Goal: Task Accomplishment & Management: Manage account settings

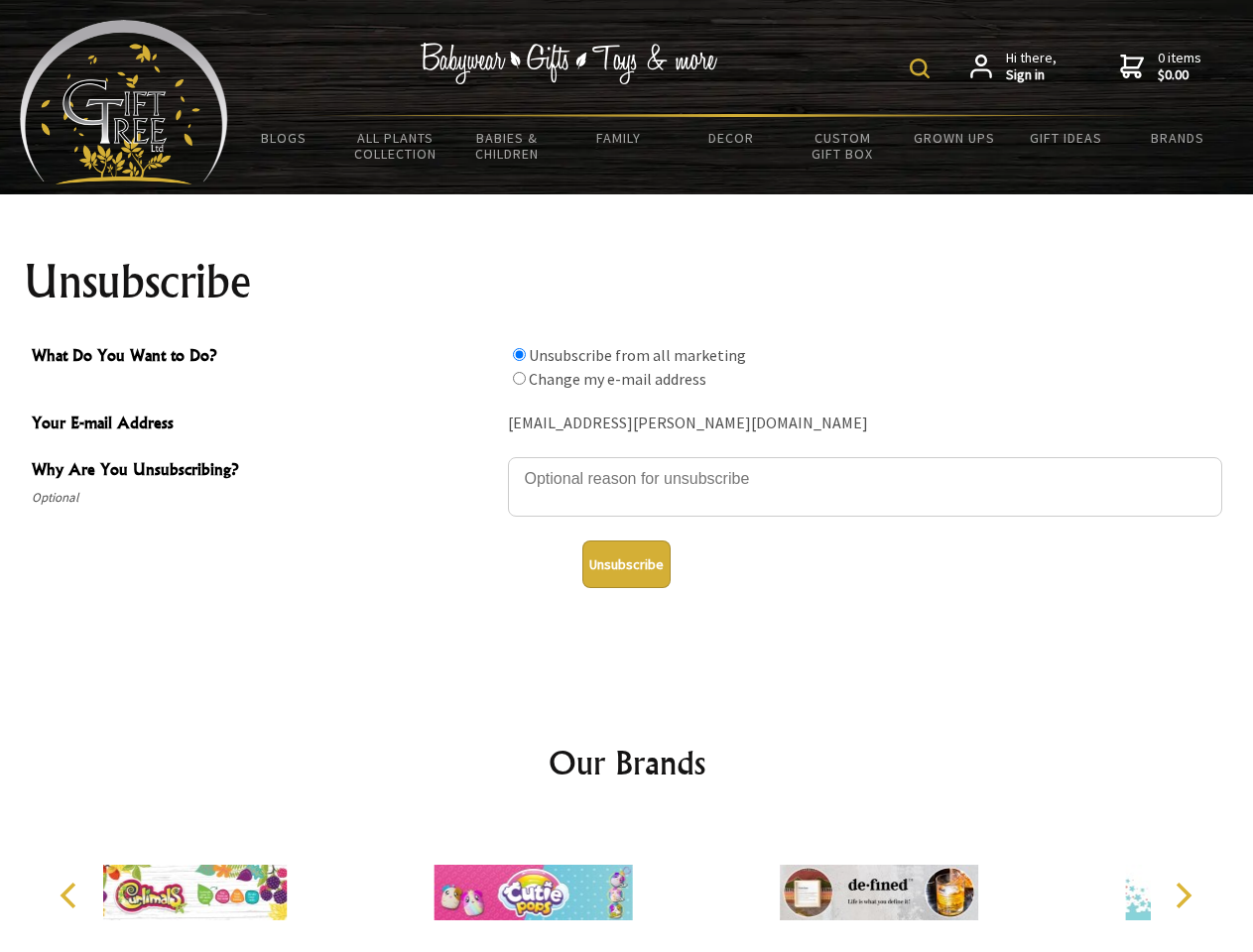
click at [922, 68] on img at bounding box center [919, 68] width 20 height 20
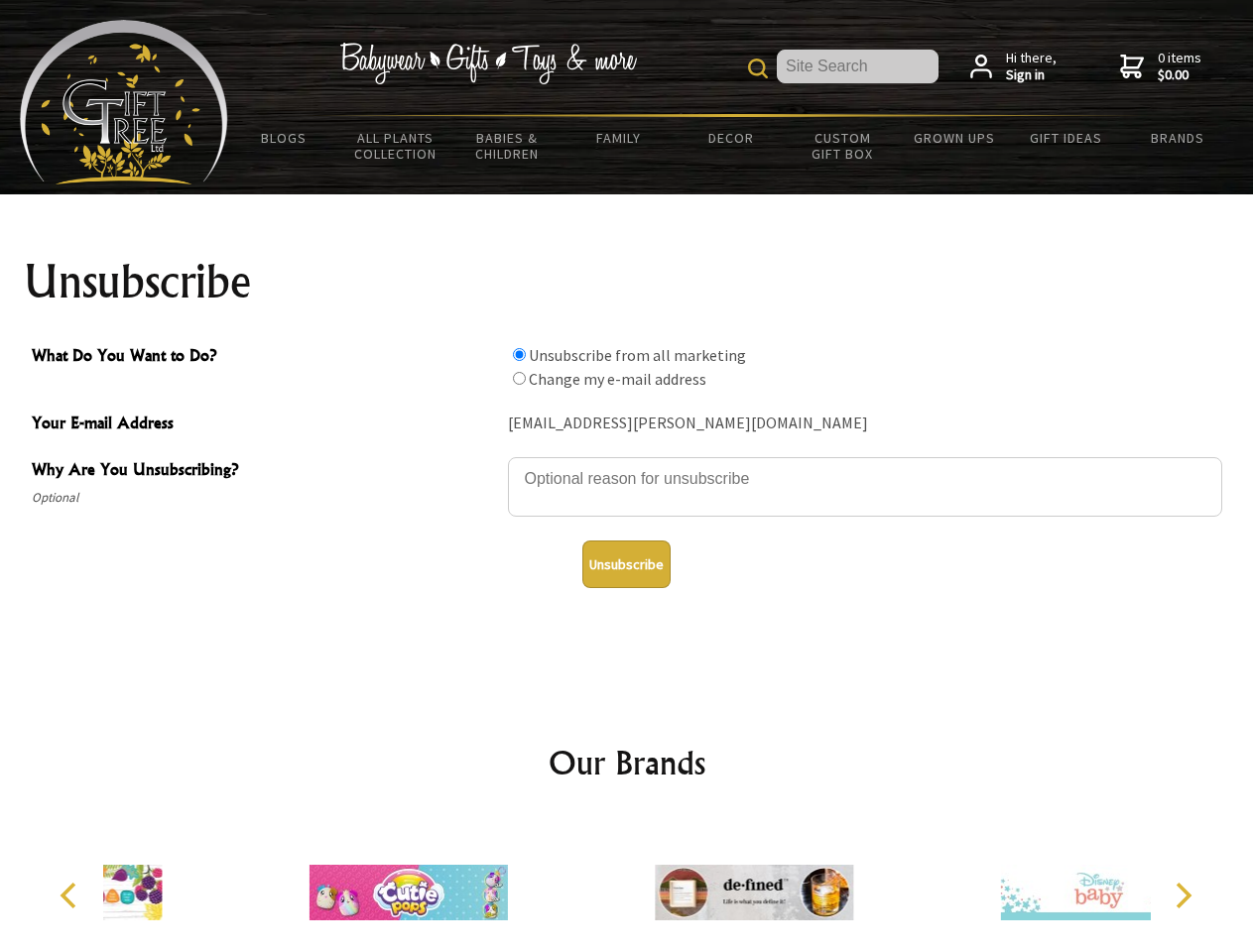
click at [626, 465] on textarea "Why Are You Unsubscribing?" at bounding box center [864, 487] width 714 height 60
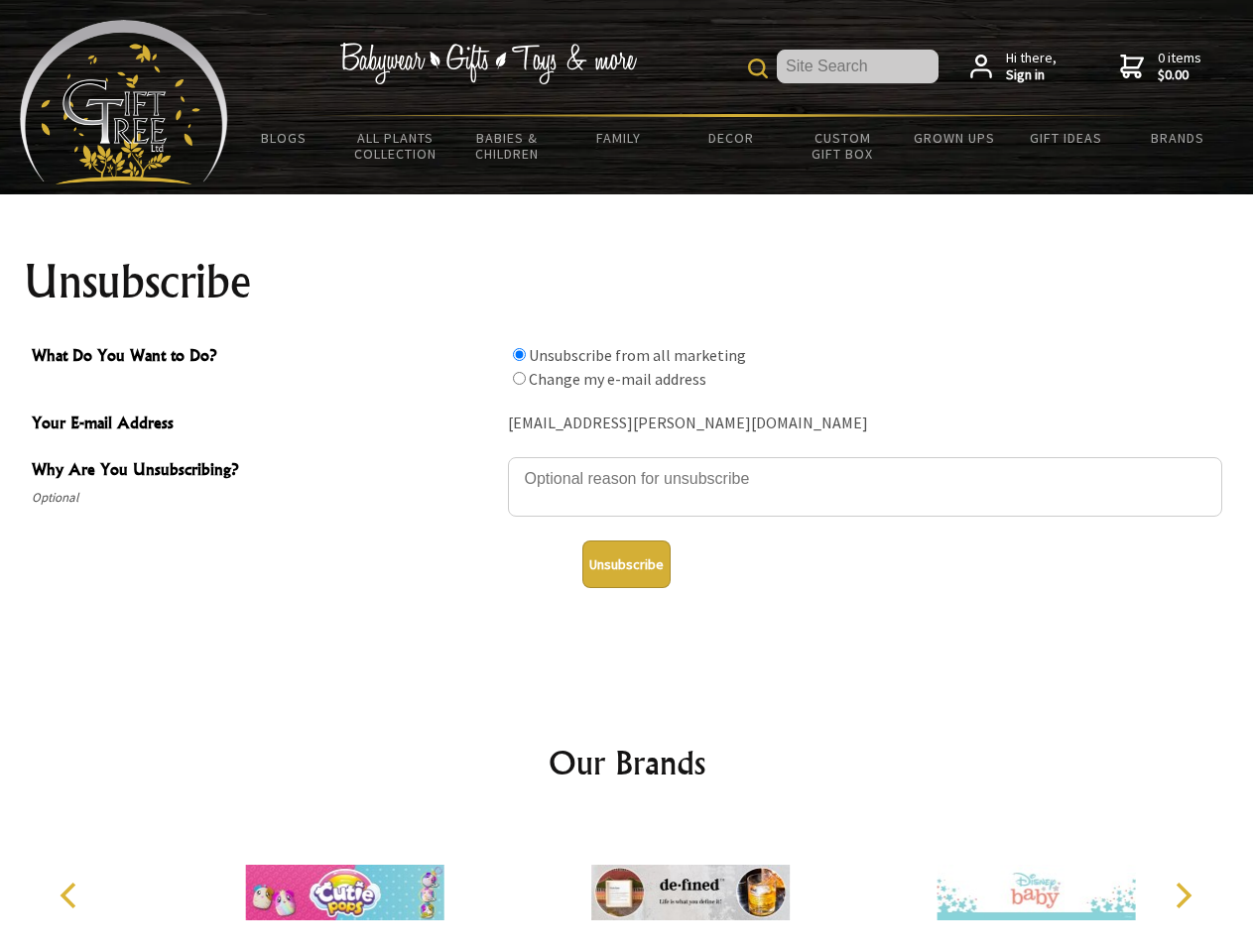
click at [518, 354] on input "What Do You Want to Do?" at bounding box center [518, 354] width 13 height 13
click at [518, 378] on input "What Do You Want to Do?" at bounding box center [518, 378] width 13 height 13
radio input "true"
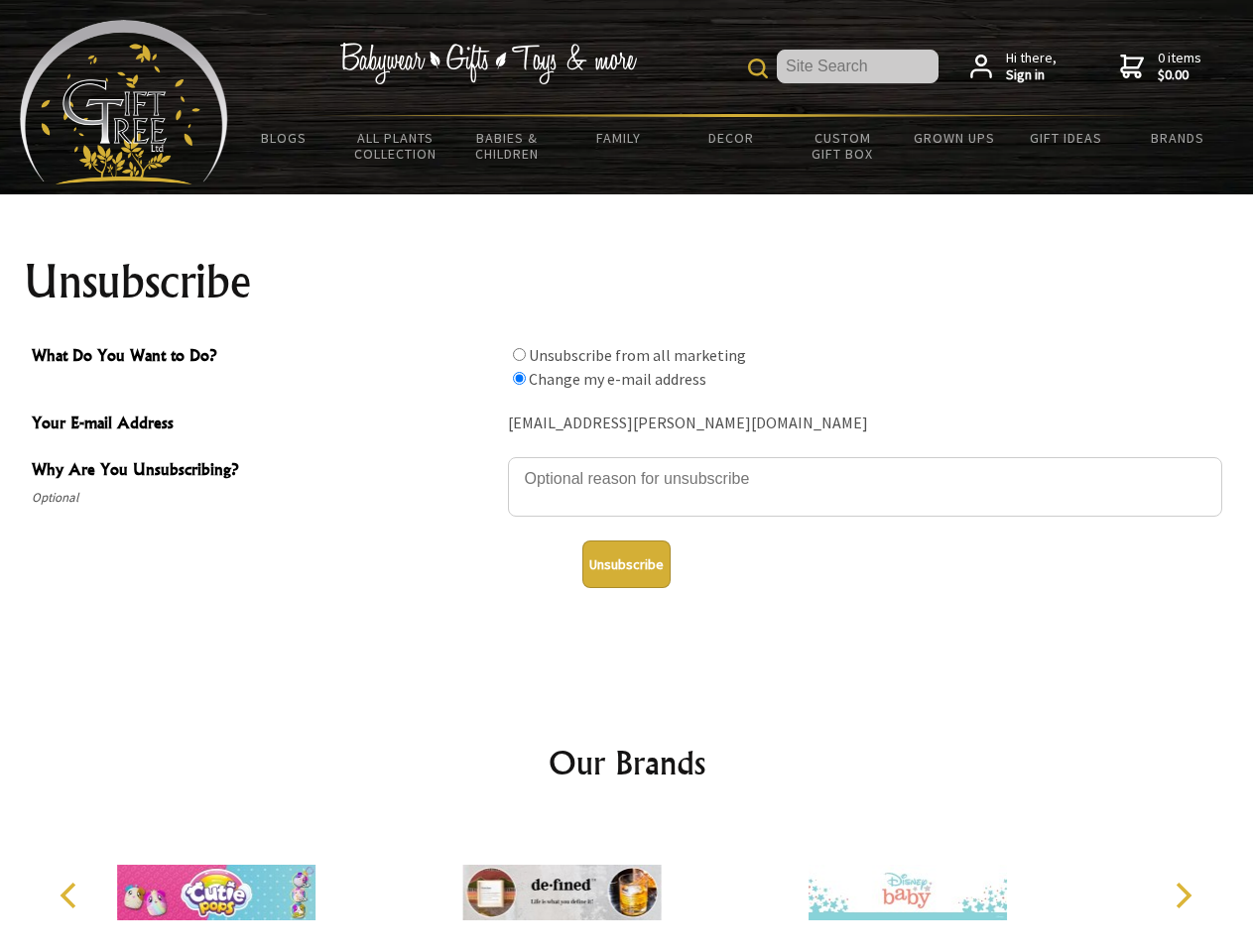
click at [626, 564] on button "Unsubscribe" at bounding box center [626, 564] width 88 height 48
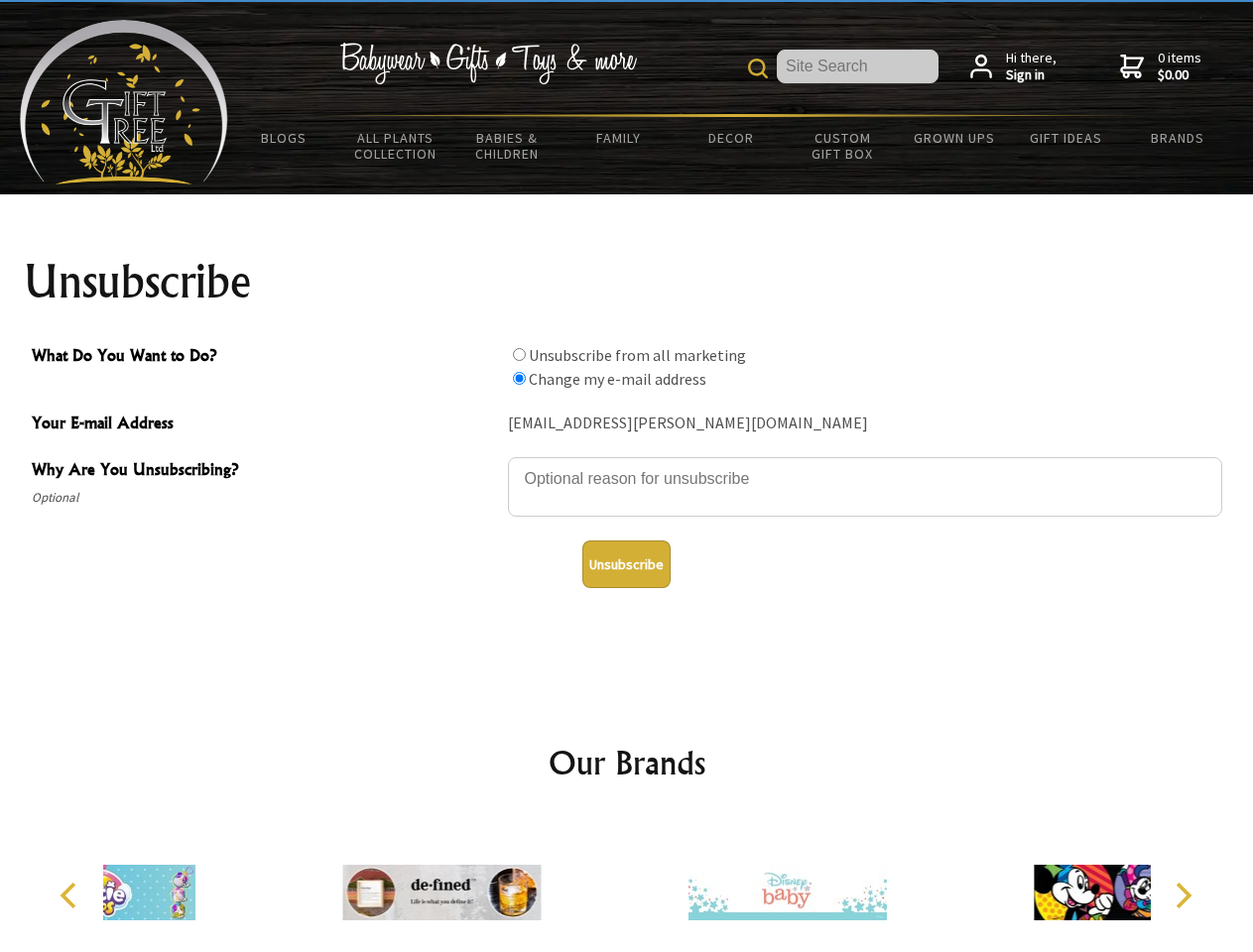
click at [626, 884] on div at bounding box center [786, 895] width 346 height 155
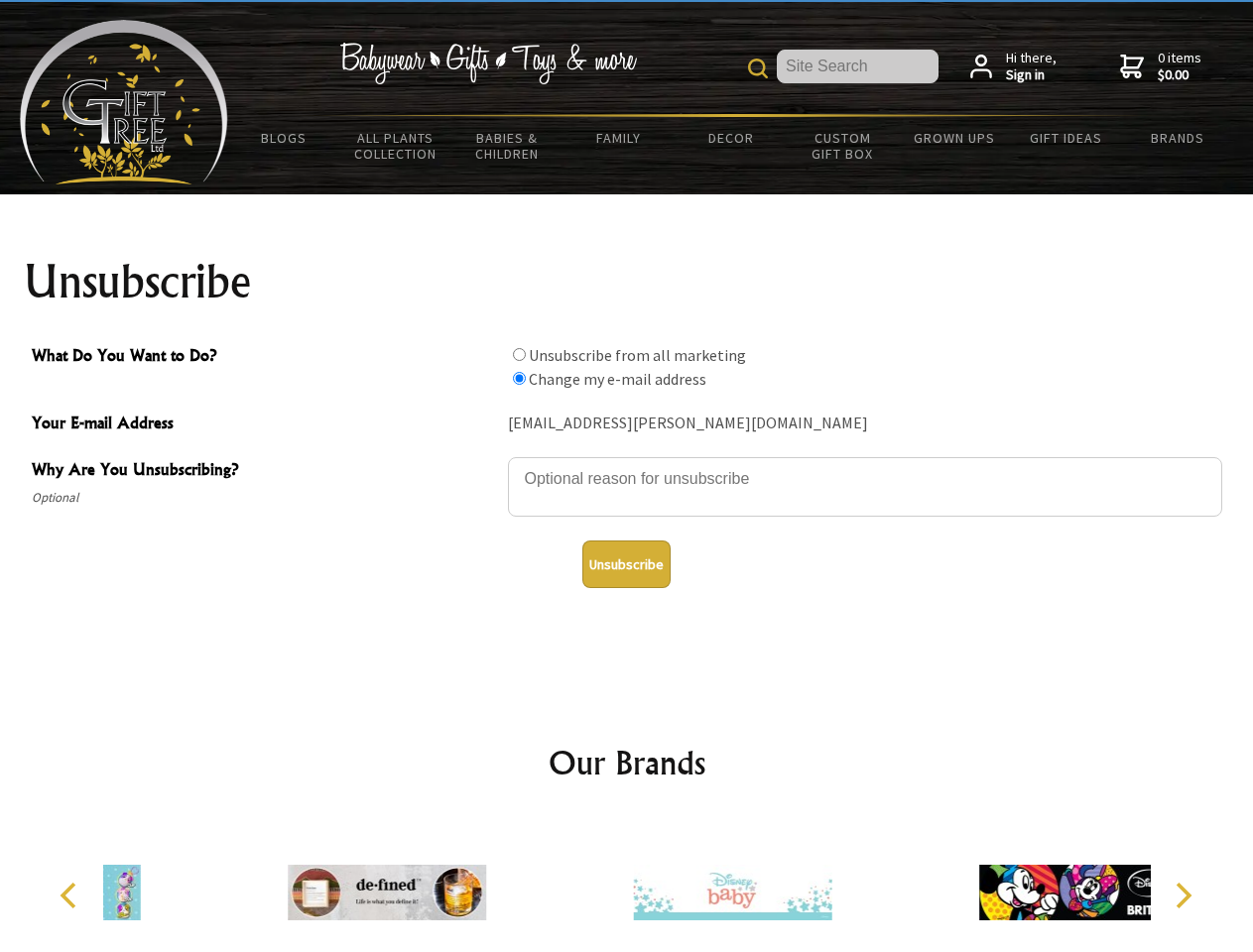
click at [71, 895] on icon "Previous" at bounding box center [70, 895] width 26 height 26
click at [1183, 895] on icon "Next" at bounding box center [1182, 895] width 26 height 26
